Goal: Task Accomplishment & Management: Complete application form

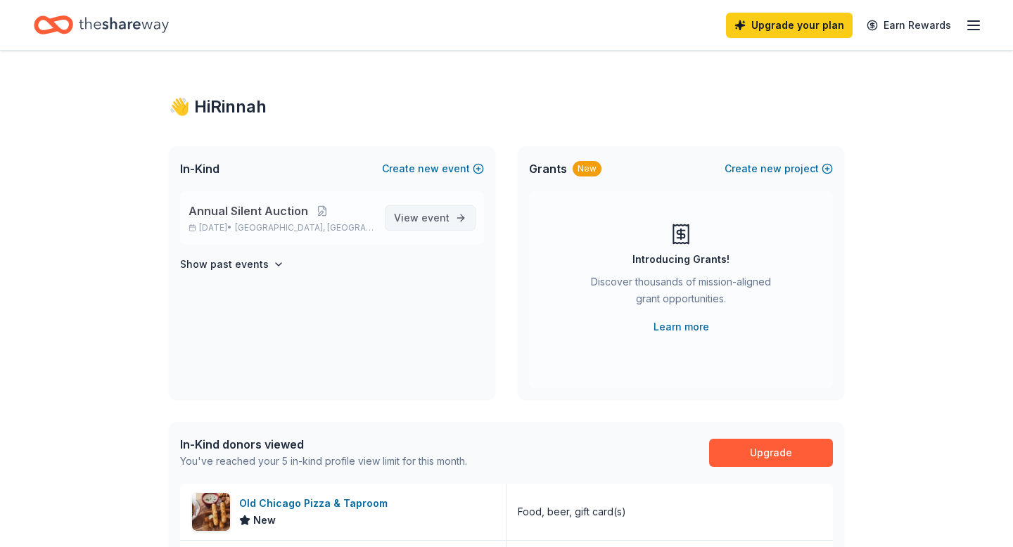
click at [392, 225] on link "View event" at bounding box center [430, 217] width 91 height 25
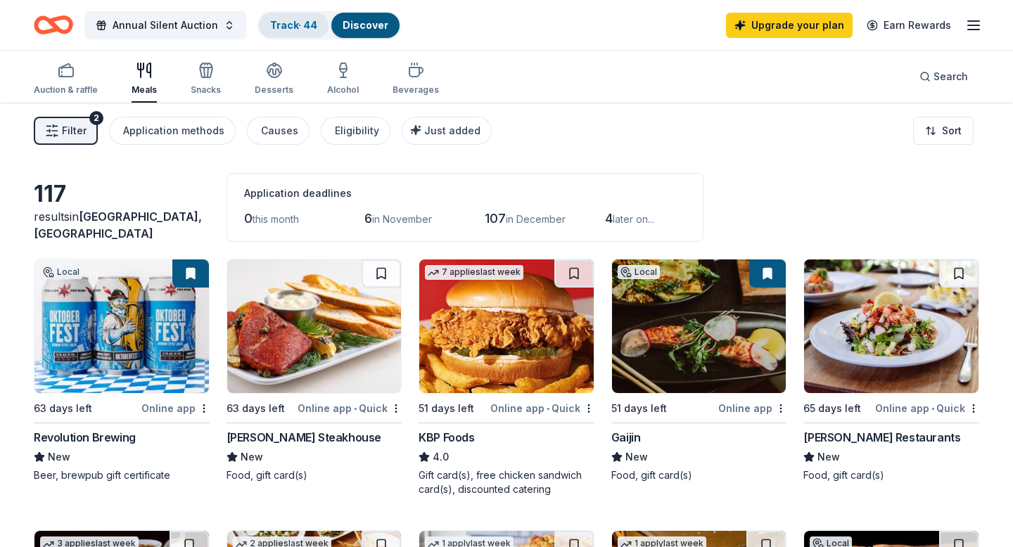
click at [312, 27] on link "Track · 44" at bounding box center [293, 25] width 47 height 12
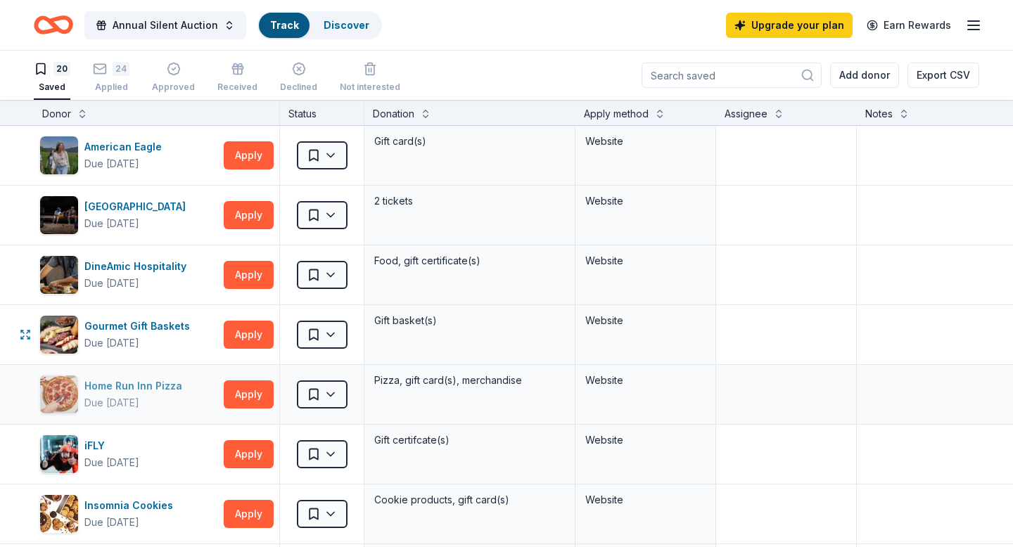
scroll to position [1, 0]
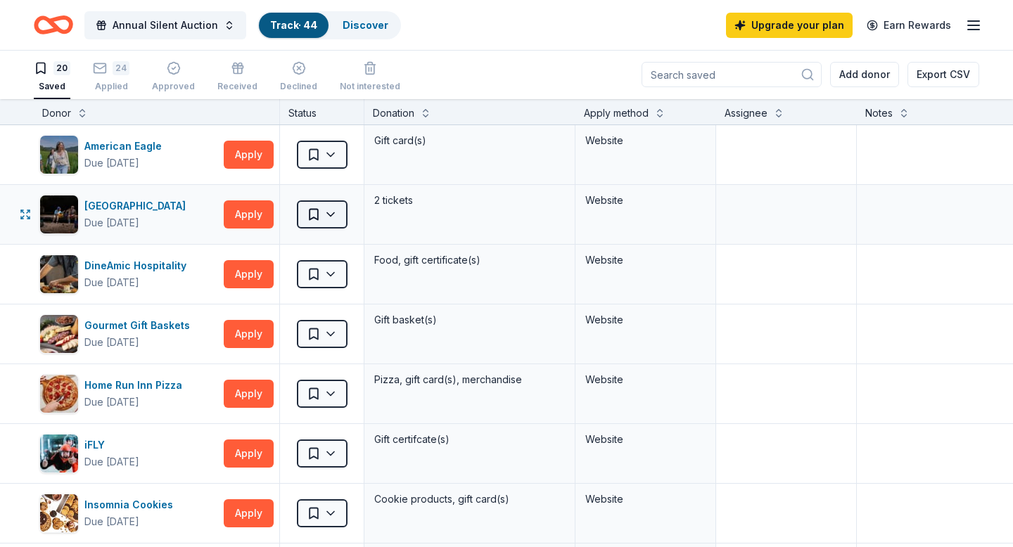
click at [336, 207] on html "Annual Silent Auction Track · 44 Discover Upgrade your plan Earn Rewards 20 Sav…" at bounding box center [506, 272] width 1013 height 547
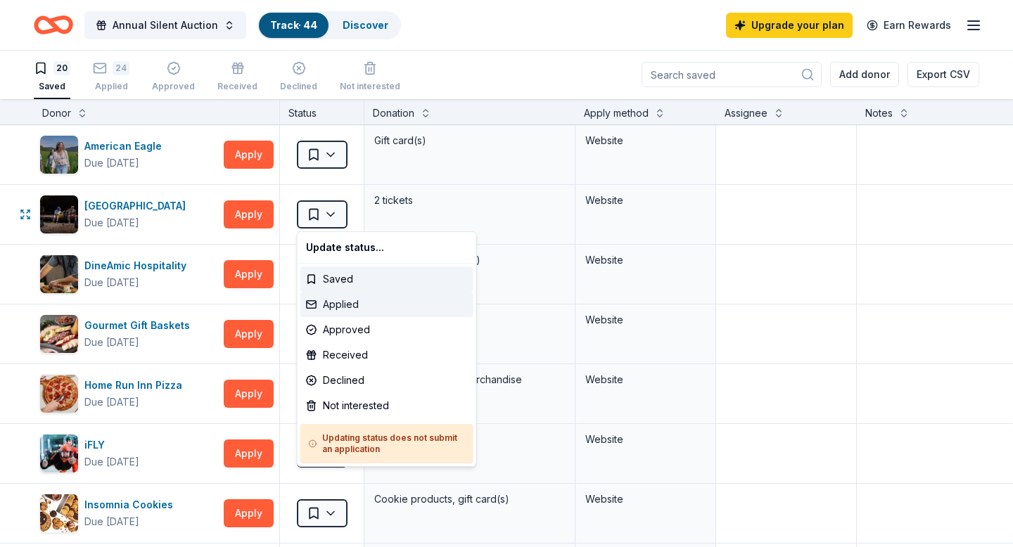
click at [336, 309] on div "Applied" at bounding box center [386, 304] width 173 height 25
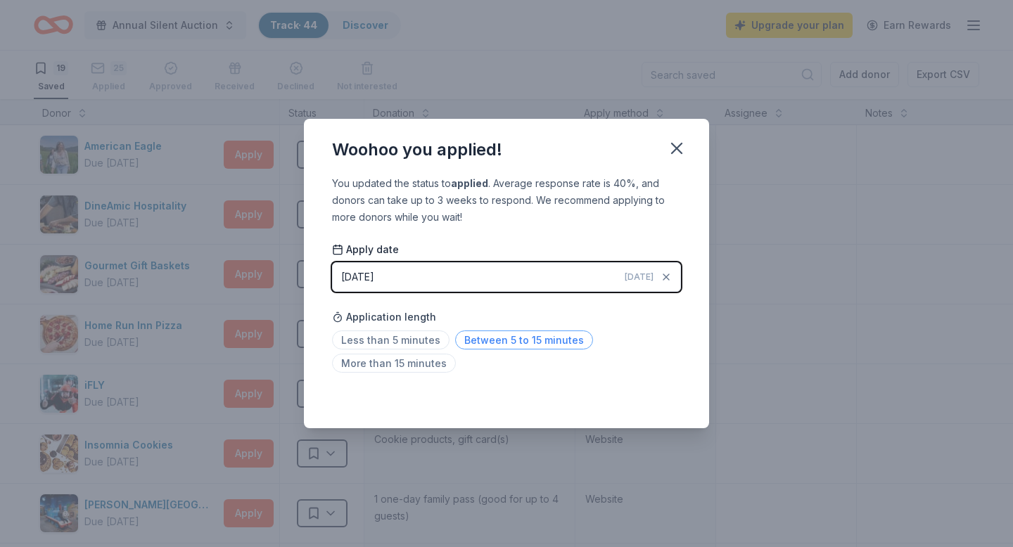
click at [495, 332] on span "Between 5 to 15 minutes" at bounding box center [524, 340] width 138 height 19
click at [415, 337] on span "Less than 5 minutes" at bounding box center [390, 340] width 117 height 19
click at [683, 142] on icon "button" at bounding box center [677, 149] width 20 height 20
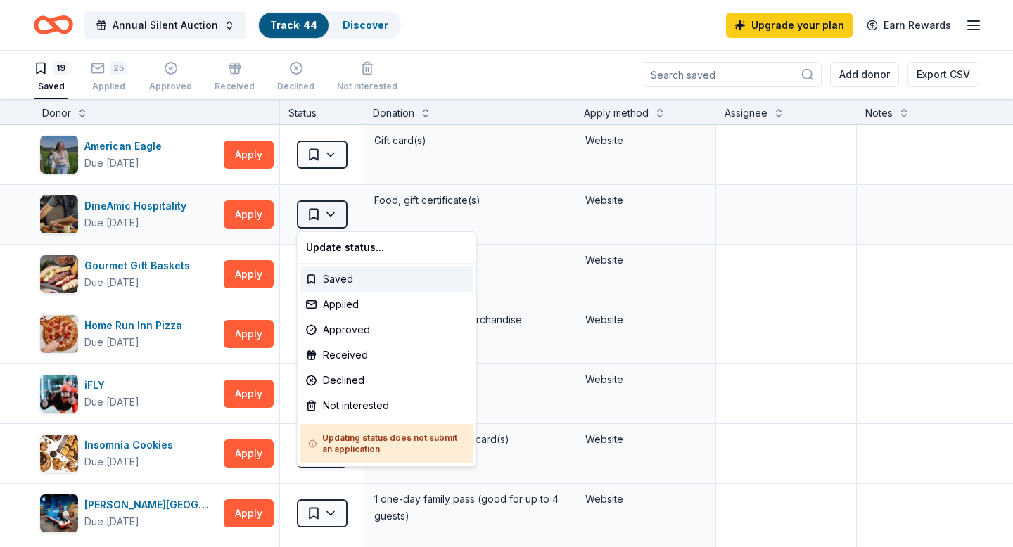
click at [325, 221] on html "Annual Silent Auction Track · 44 Discover Upgrade your plan Earn Rewards 19 Sav…" at bounding box center [506, 272] width 1013 height 547
click at [342, 299] on div "Applied" at bounding box center [386, 304] width 173 height 25
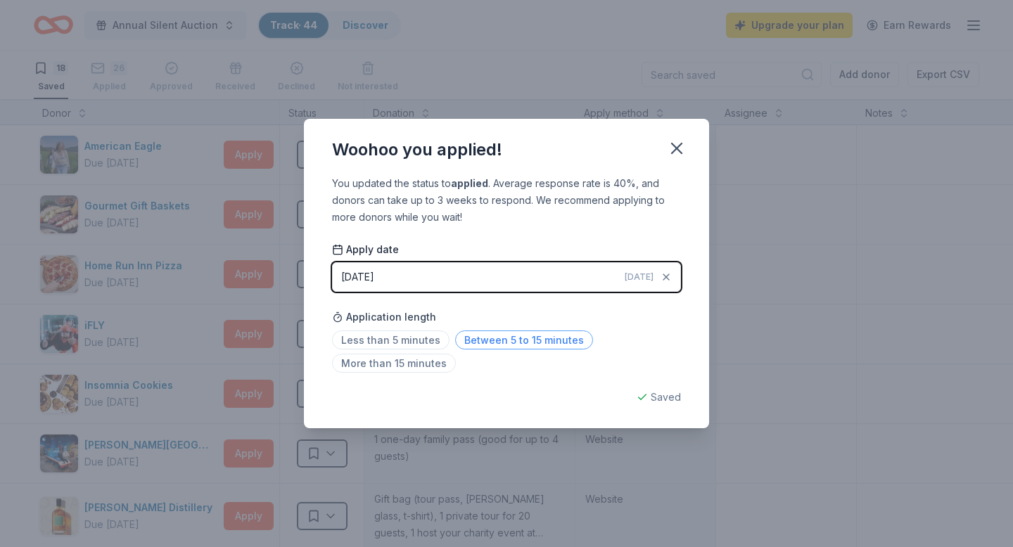
click at [490, 333] on span "Between 5 to 15 minutes" at bounding box center [524, 340] width 138 height 19
click at [677, 139] on icon "button" at bounding box center [677, 149] width 20 height 20
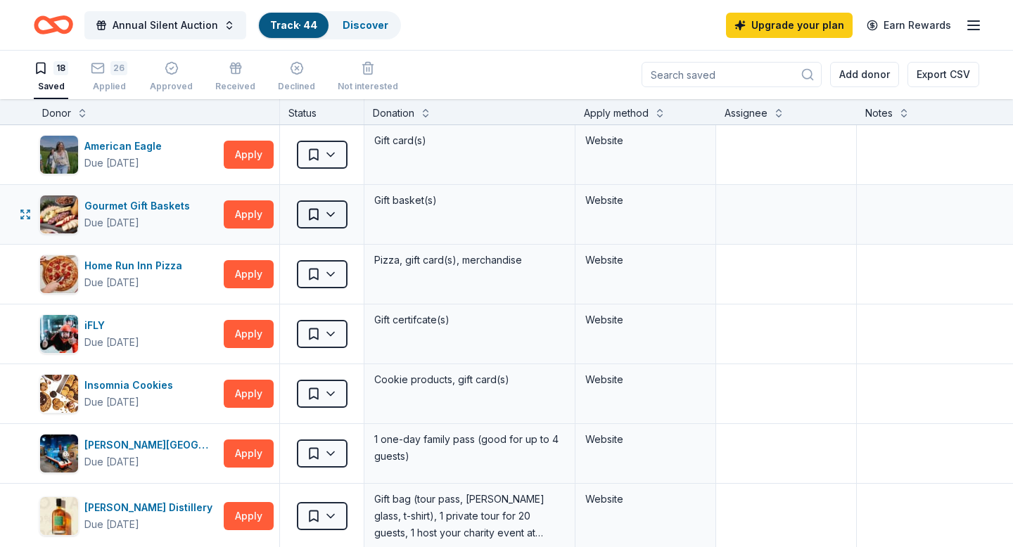
click at [305, 206] on html "Annual Silent Auction Track · 44 Discover Upgrade your plan Earn Rewards 18 Sav…" at bounding box center [506, 272] width 1013 height 547
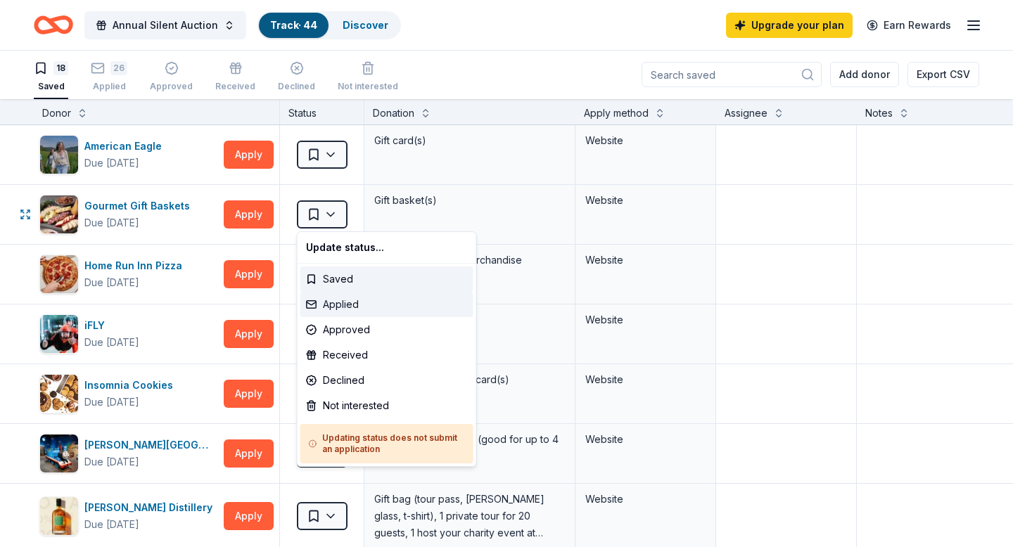
click at [344, 307] on div "Applied" at bounding box center [386, 304] width 173 height 25
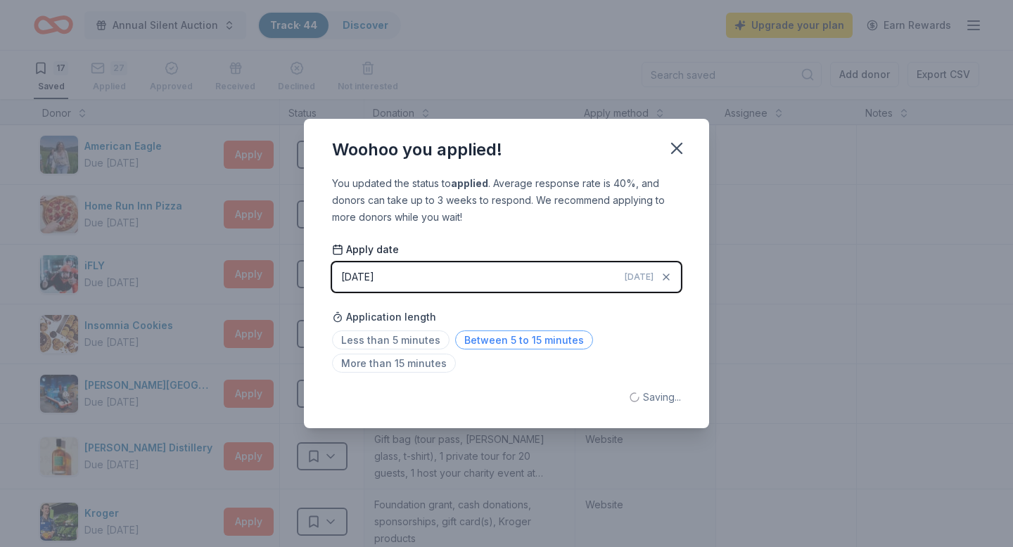
click at [559, 336] on span "Between 5 to 15 minutes" at bounding box center [524, 340] width 138 height 19
click at [680, 146] on icon "button" at bounding box center [677, 148] width 10 height 10
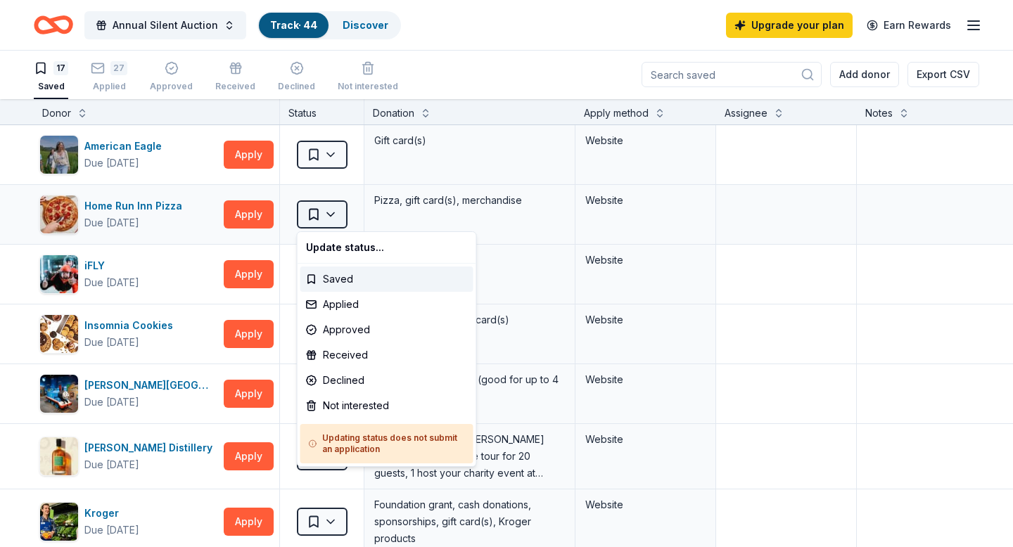
click at [307, 215] on html "Annual Silent Auction Track · 44 Discover Upgrade your plan Earn Rewards 17 Sav…" at bounding box center [506, 272] width 1013 height 547
click at [331, 310] on div "Applied" at bounding box center [386, 304] width 173 height 25
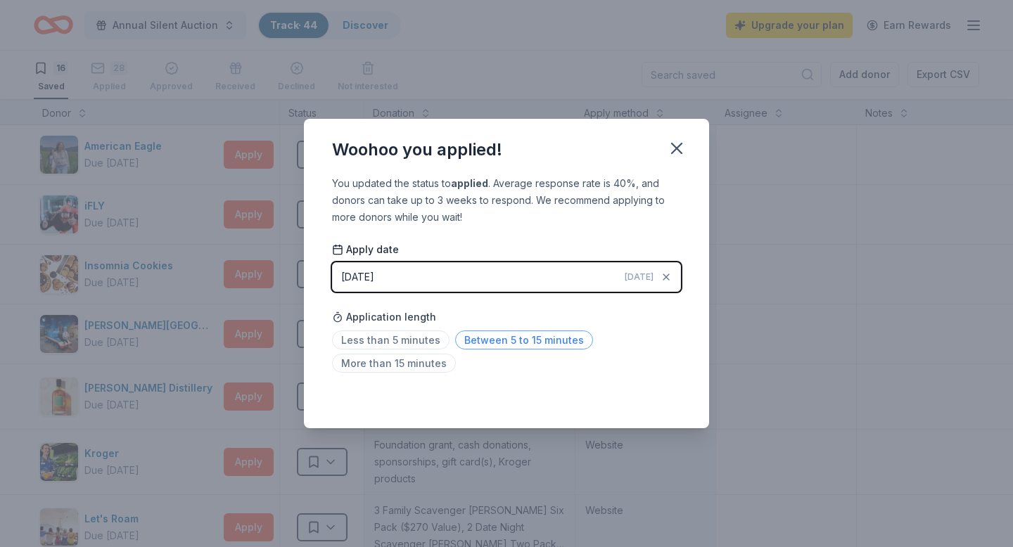
click at [471, 338] on span "Between 5 to 15 minutes" at bounding box center [524, 340] width 138 height 19
click at [689, 150] on button "button" at bounding box center [676, 148] width 31 height 31
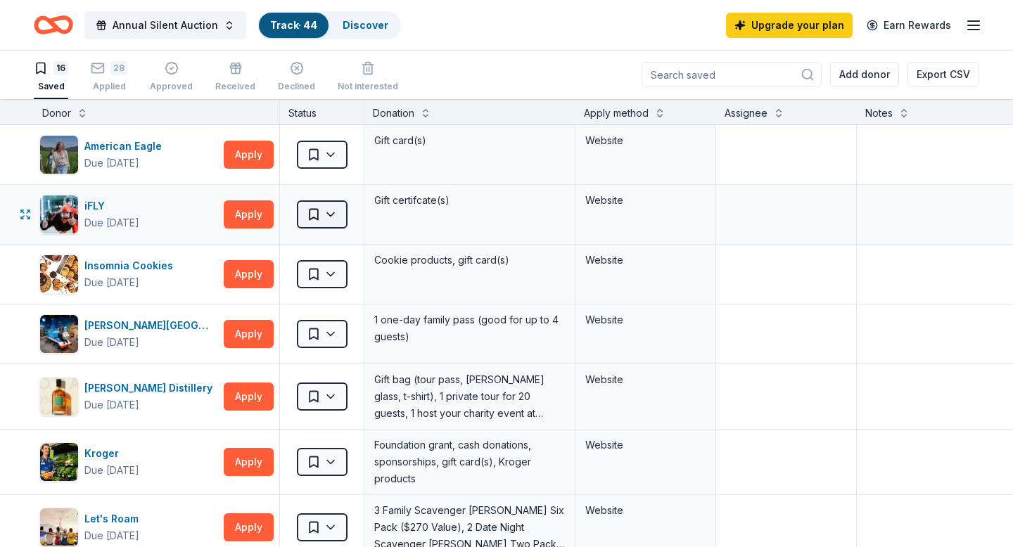
click at [309, 215] on html "Annual Silent Auction Track · 44 Discover Upgrade your plan Earn Rewards 16 Sav…" at bounding box center [506, 272] width 1013 height 547
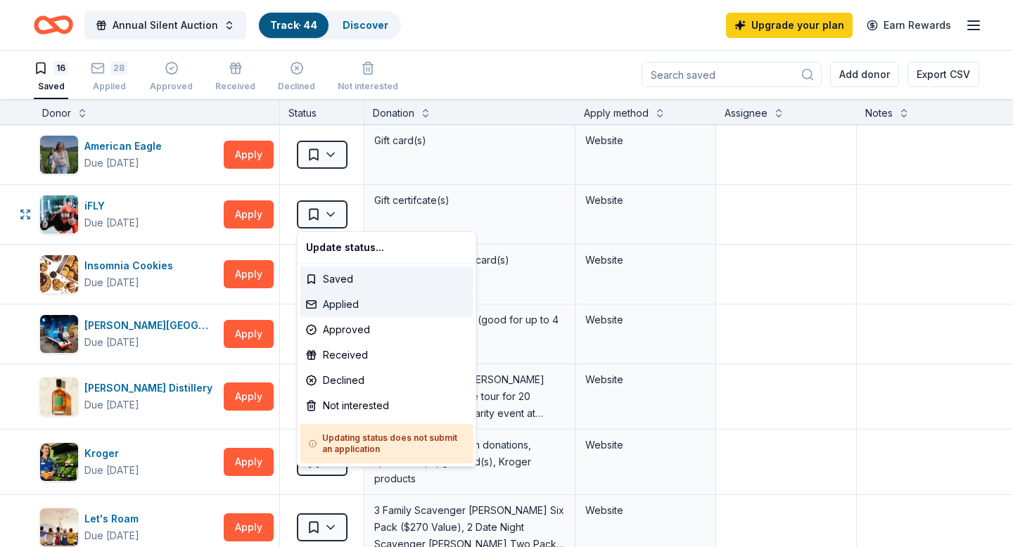
click at [343, 306] on div "Applied" at bounding box center [386, 304] width 173 height 25
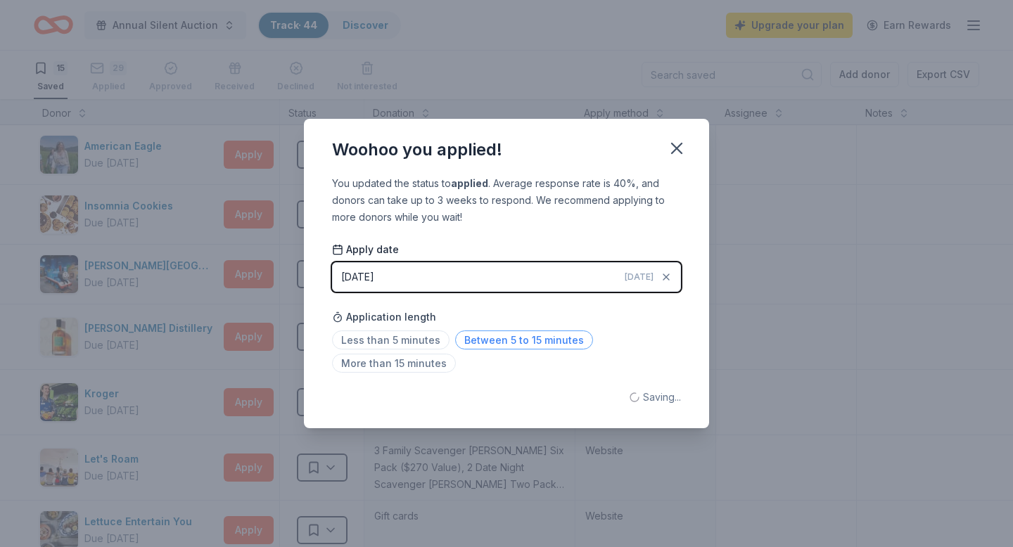
click at [516, 341] on span "Between 5 to 15 minutes" at bounding box center [524, 340] width 138 height 19
click at [678, 145] on icon "button" at bounding box center [677, 149] width 20 height 20
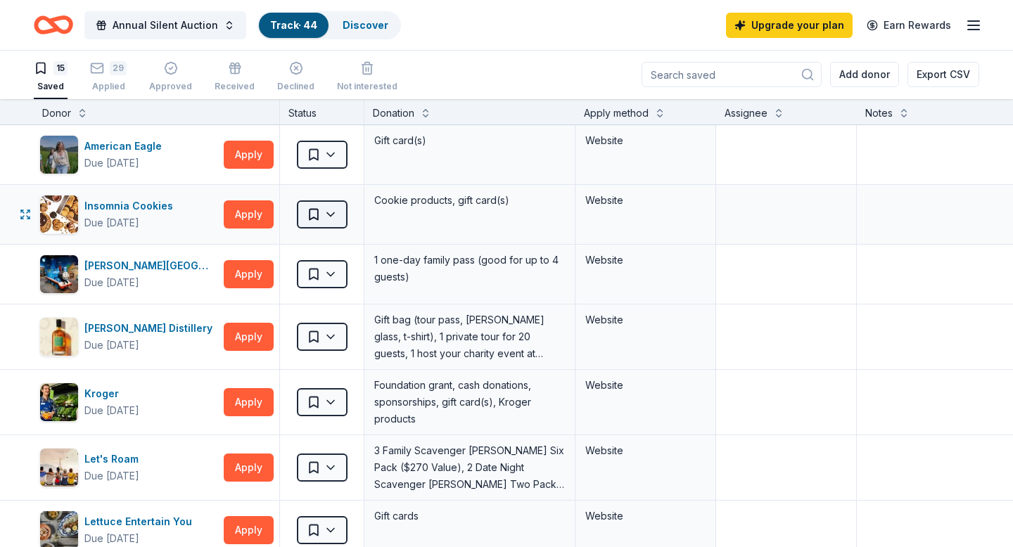
click at [314, 227] on html "Annual Silent Auction Track · 44 Discover Upgrade your plan Earn Rewards 15 Sav…" at bounding box center [506, 272] width 1013 height 547
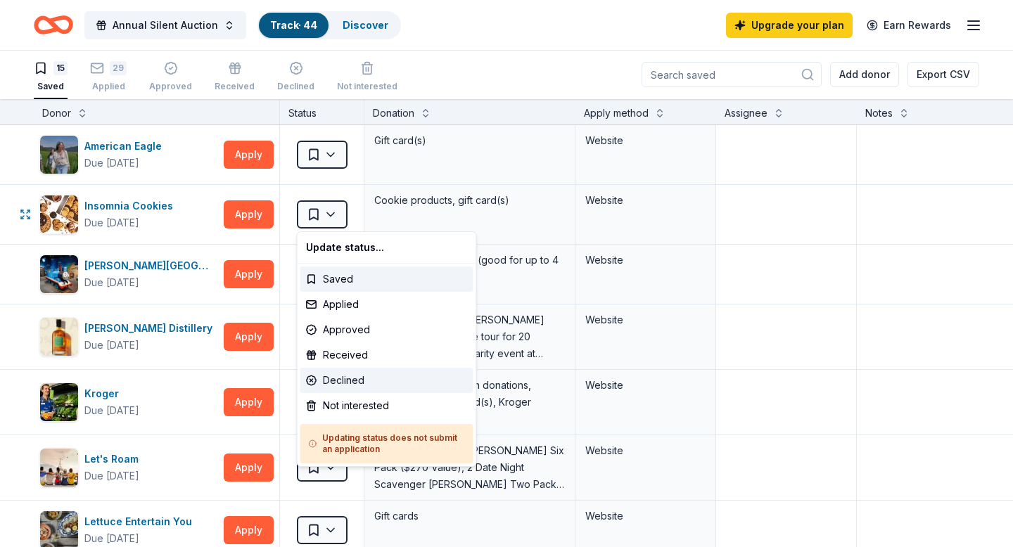
click at [347, 378] on div "Declined" at bounding box center [386, 380] width 173 height 25
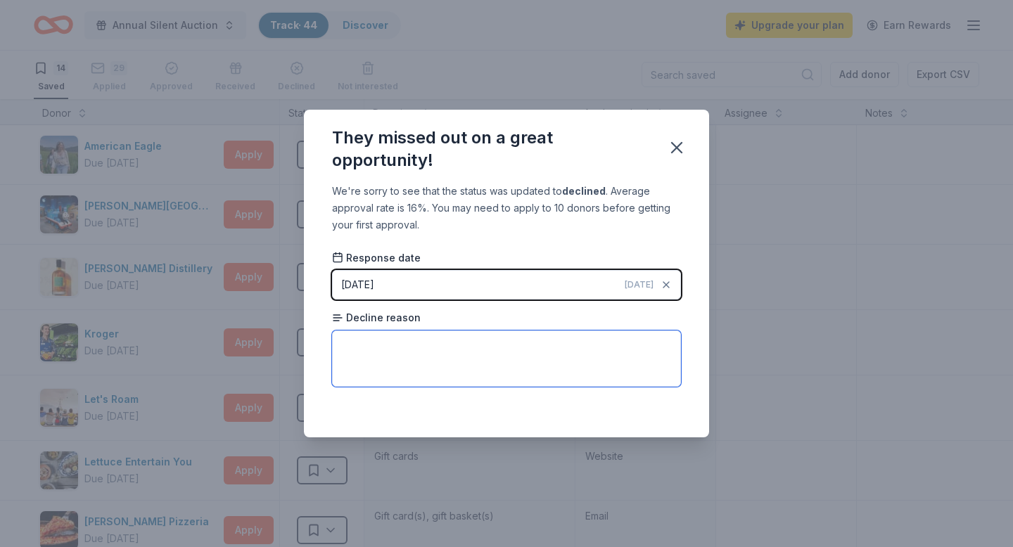
click at [587, 342] on textarea at bounding box center [506, 359] width 349 height 56
type textarea "="
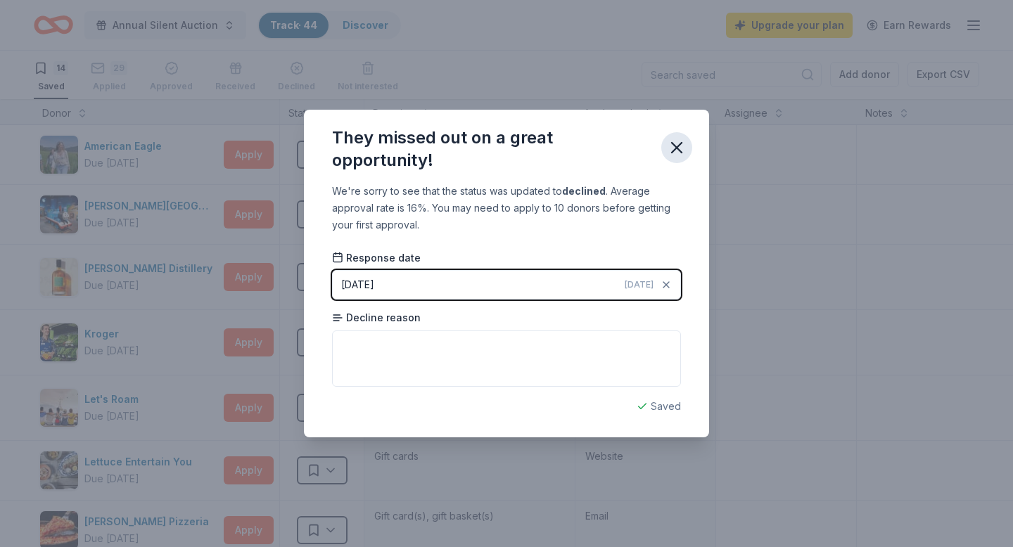
click at [675, 143] on icon "button" at bounding box center [677, 148] width 20 height 20
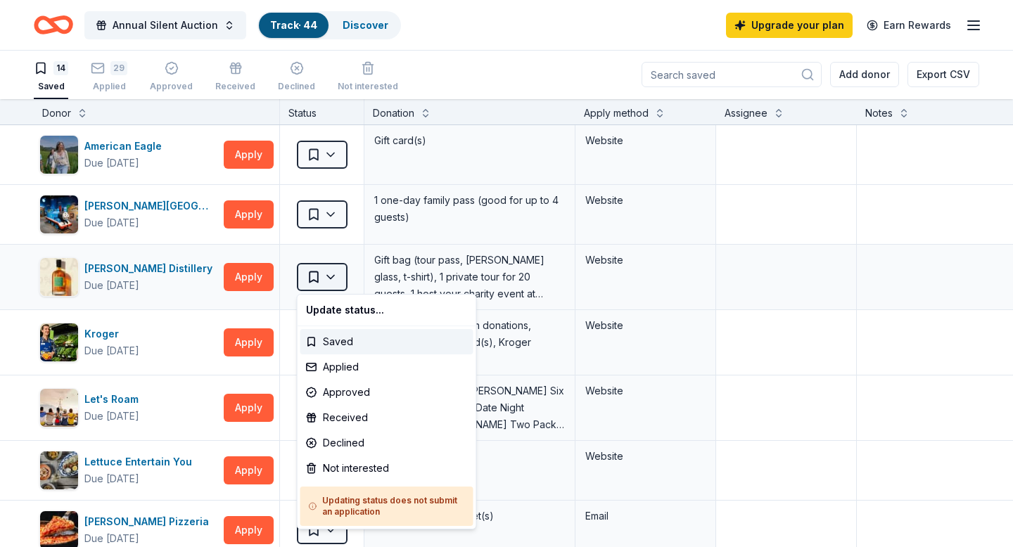
click at [312, 286] on html "Annual Silent Auction Track · 44 Discover Upgrade your plan Earn Rewards 14 Sav…" at bounding box center [506, 272] width 1013 height 547
click at [328, 360] on div "Applied" at bounding box center [386, 367] width 173 height 25
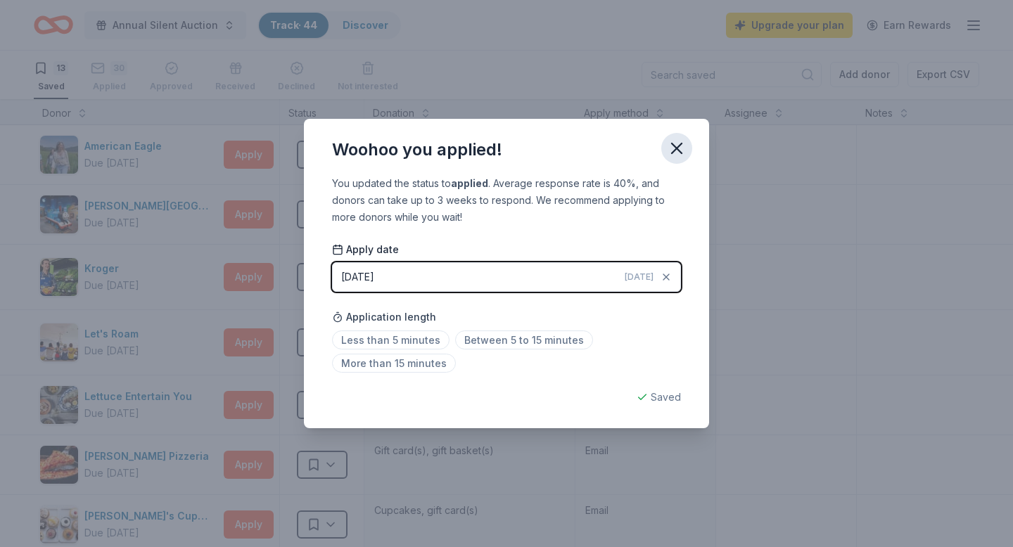
click at [677, 148] on icon "button" at bounding box center [677, 148] width 10 height 10
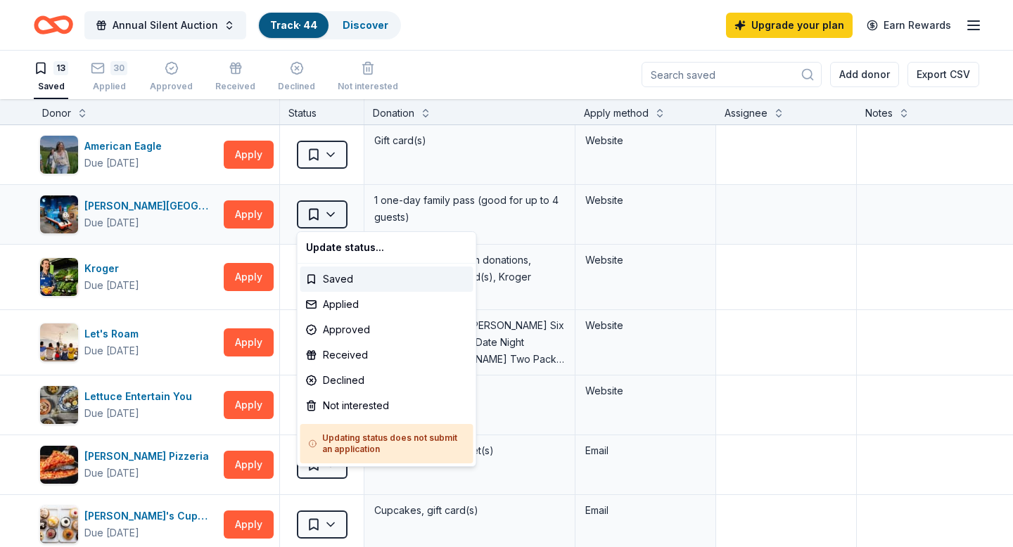
click at [300, 219] on html "Annual Silent Auction Track · 44 Discover Upgrade your plan Earn Rewards 13 Sav…" at bounding box center [506, 272] width 1013 height 547
click at [333, 301] on div "Applied" at bounding box center [386, 304] width 173 height 25
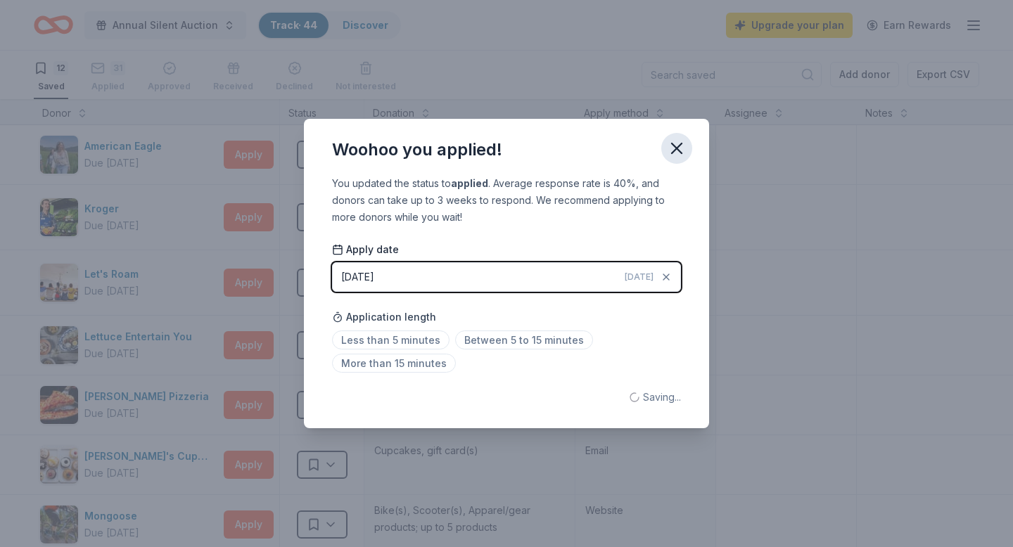
click at [665, 143] on button "button" at bounding box center [676, 148] width 31 height 31
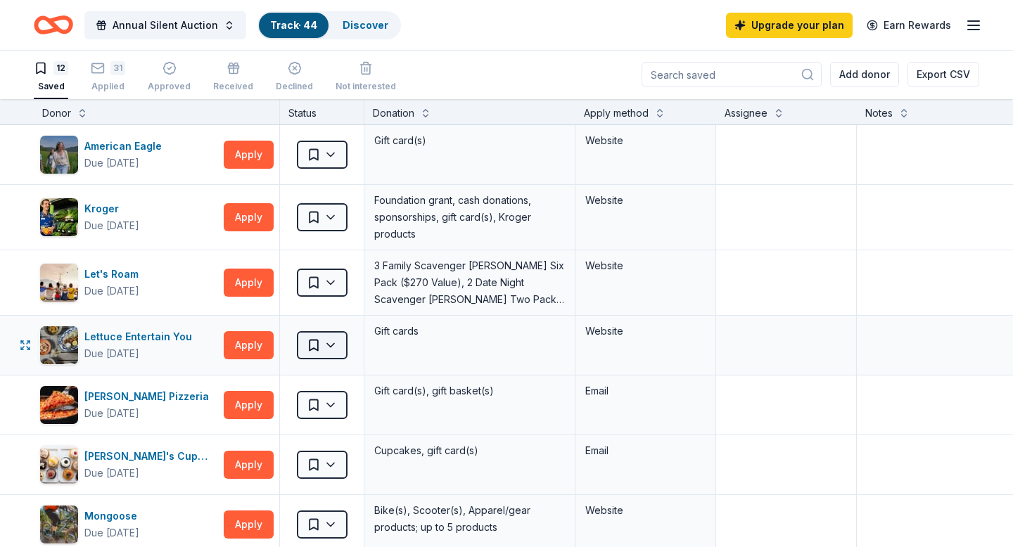
click at [321, 350] on html "Annual Silent Auction Track · 44 Discover Upgrade your plan Earn Rewards 12 Sav…" at bounding box center [506, 272] width 1013 height 547
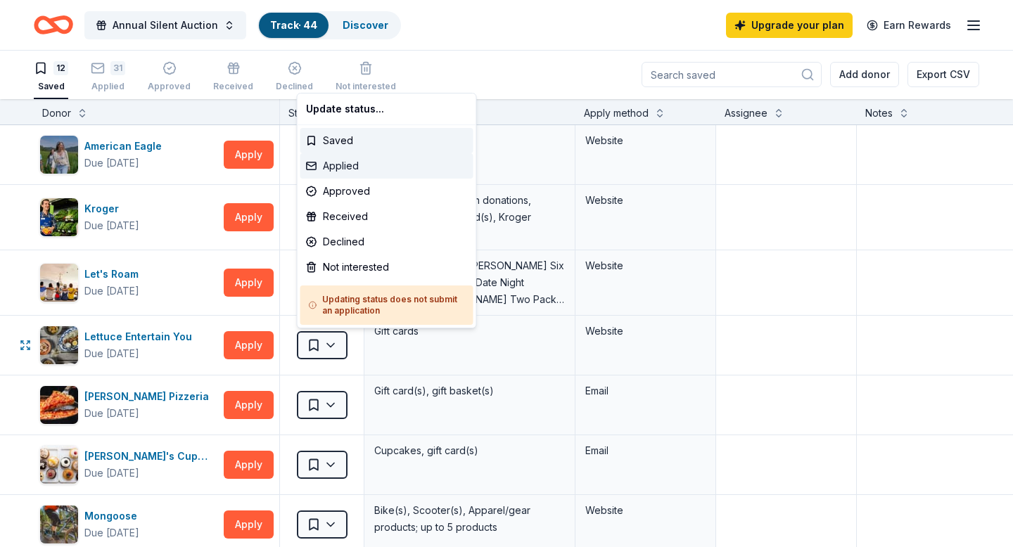
click at [356, 169] on div "Applied" at bounding box center [386, 165] width 173 height 25
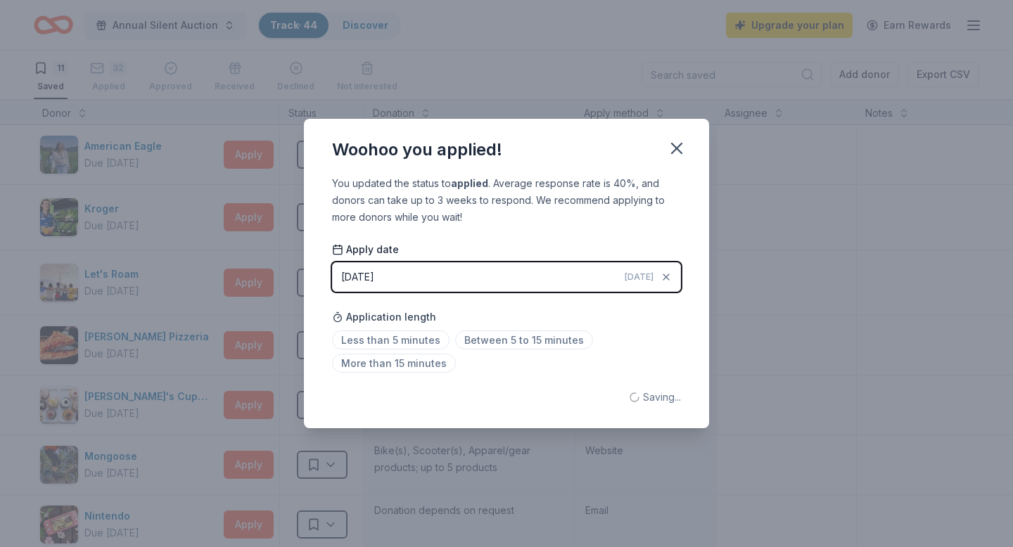
click at [319, 159] on div "Woohoo you applied!" at bounding box center [506, 147] width 405 height 56
click at [666, 162] on div "Woohoo you applied!" at bounding box center [506, 147] width 405 height 56
click at [672, 157] on icon "button" at bounding box center [677, 149] width 20 height 20
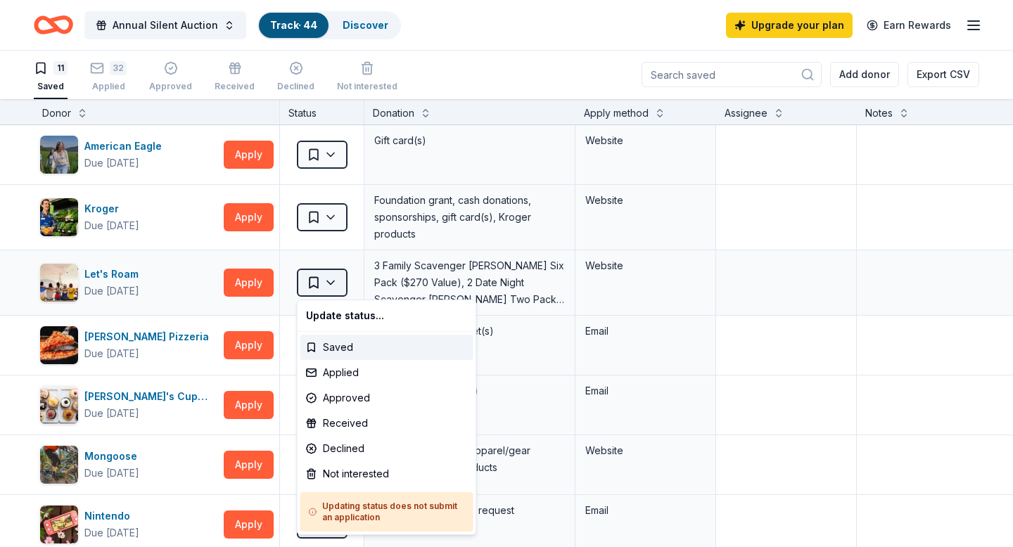
click at [346, 281] on html "Annual Silent Auction Track · 44 Discover Upgrade your plan Earn Rewards 11 Sav…" at bounding box center [506, 272] width 1013 height 547
click at [324, 470] on div "Not interested" at bounding box center [386, 473] width 173 height 25
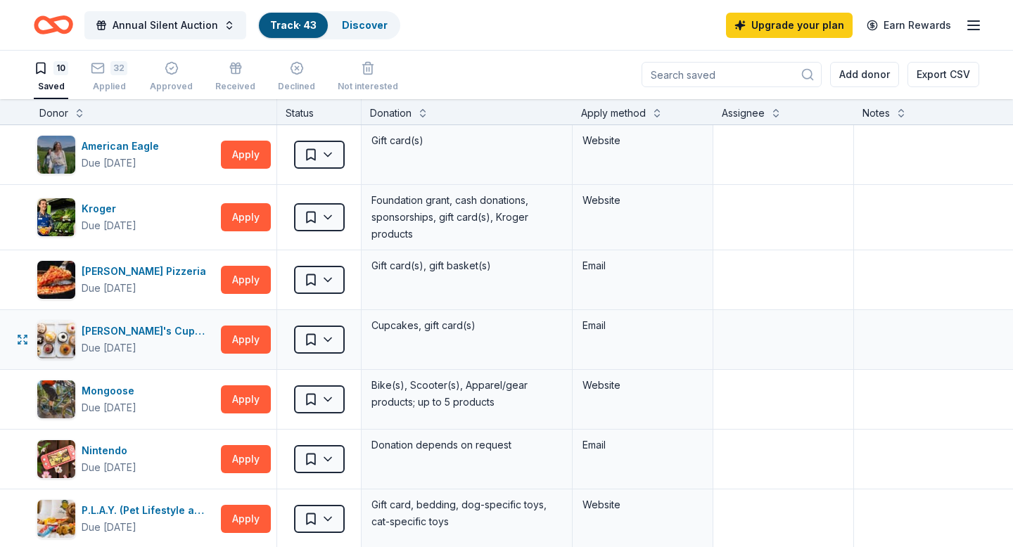
scroll to position [0, 0]
